Goal: Navigation & Orientation: Find specific page/section

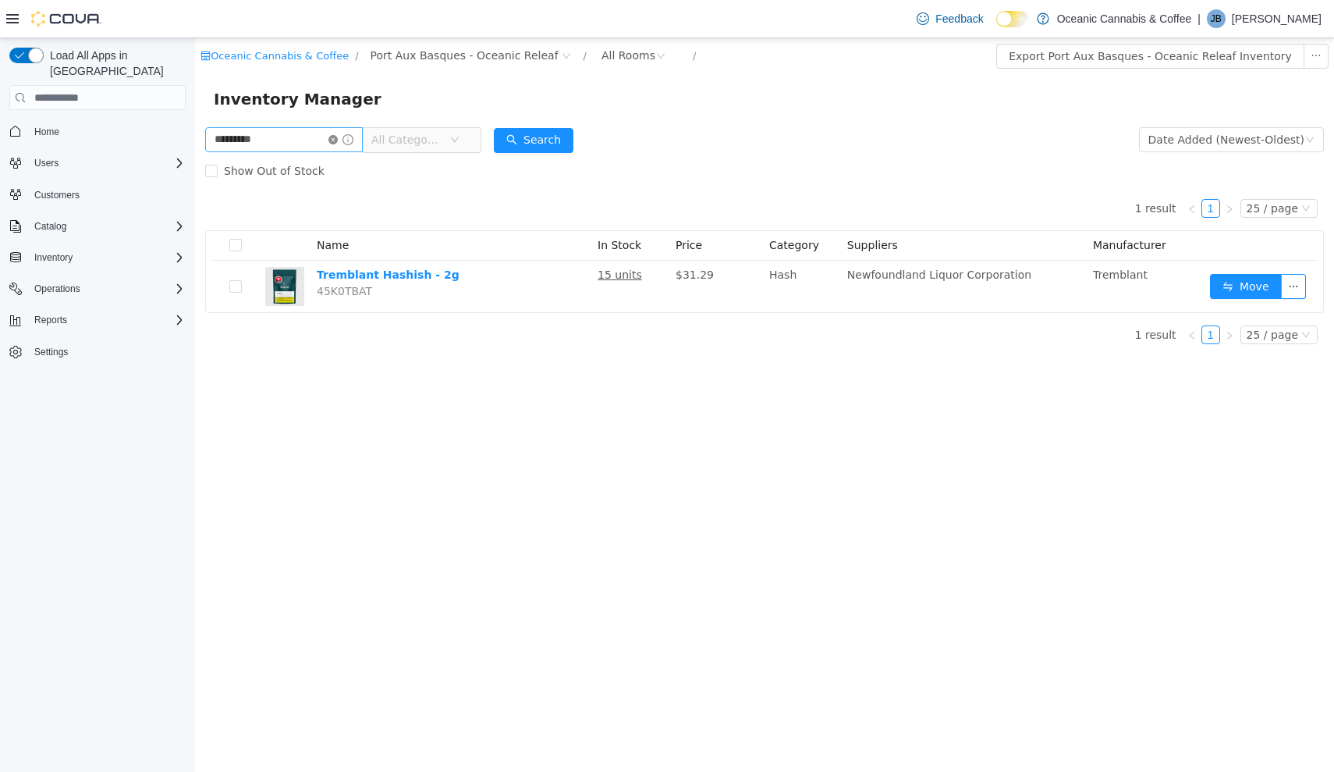
click at [338, 139] on icon "icon: close-circle" at bounding box center [333, 139] width 9 height 9
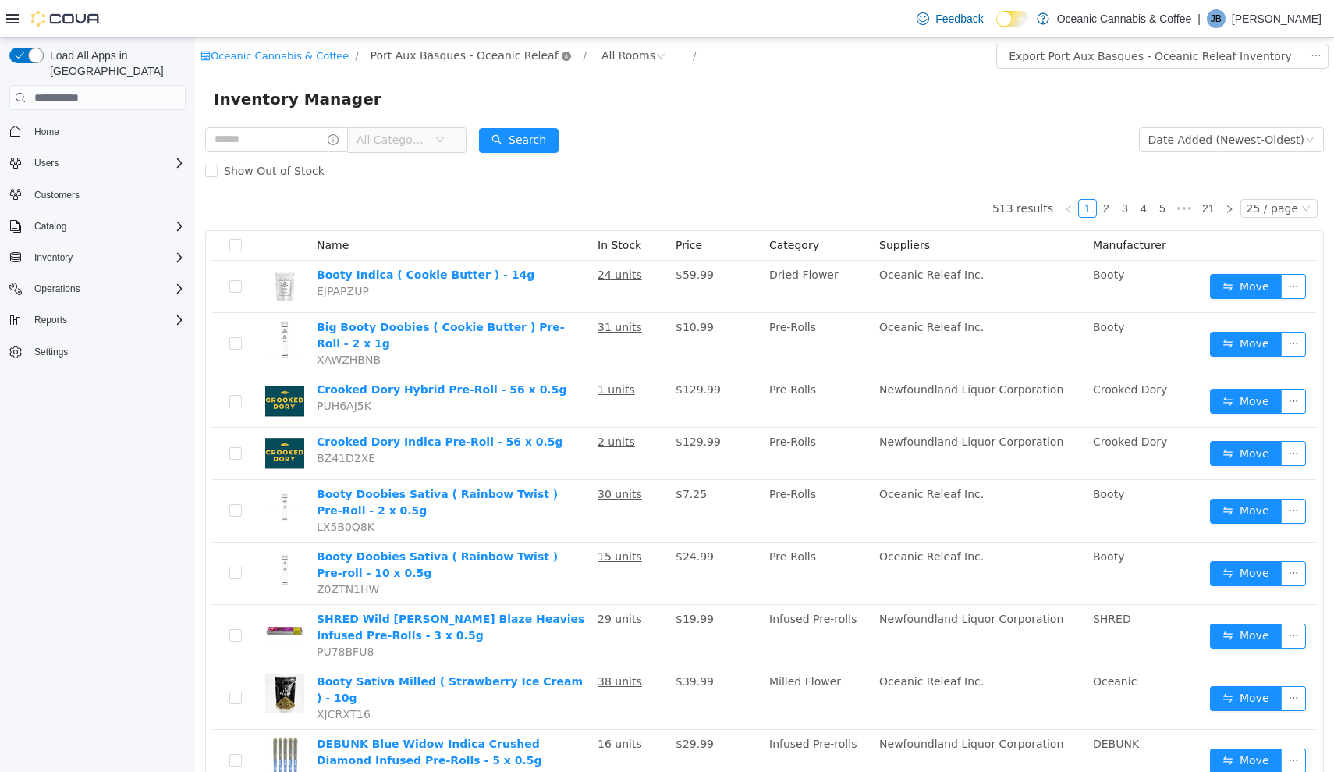
click at [562, 56] on icon "icon: close-circle" at bounding box center [566, 56] width 9 height 9
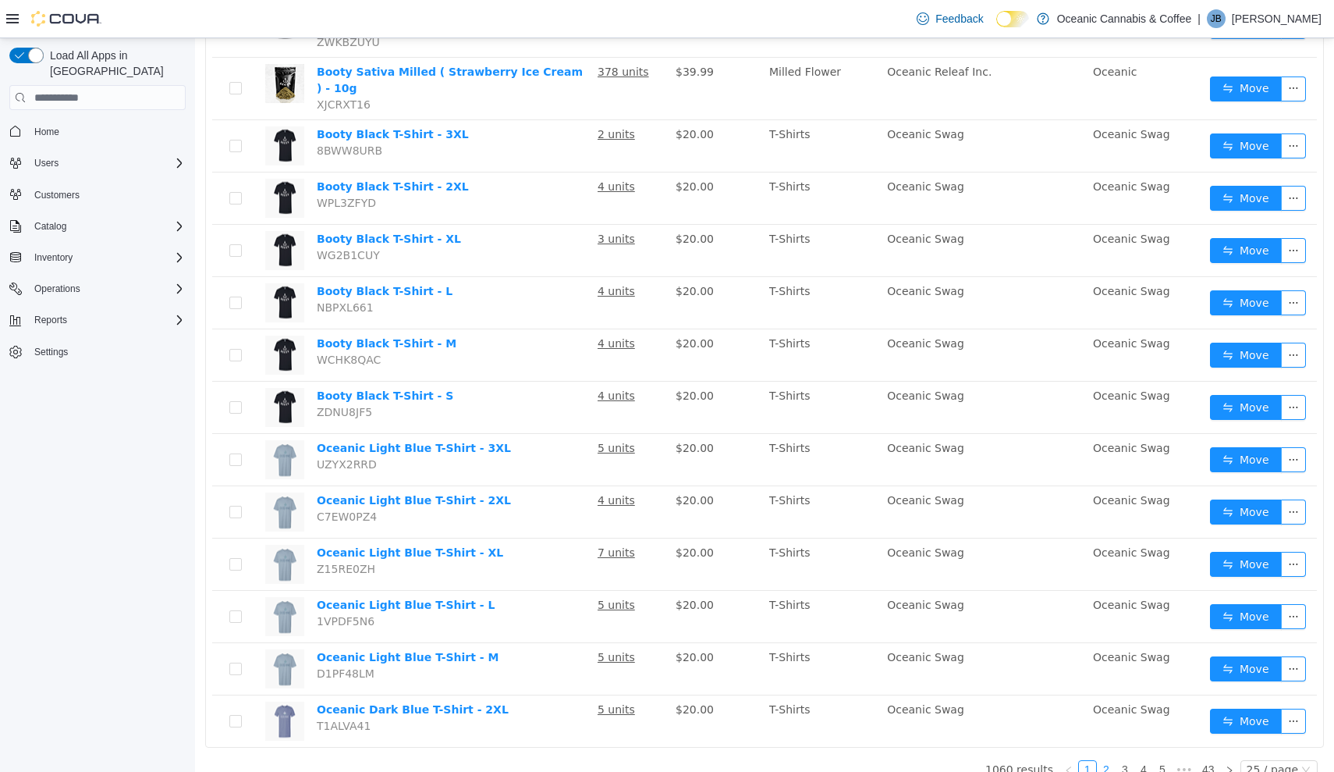
click at [1113, 761] on link "2" at bounding box center [1106, 769] width 17 height 17
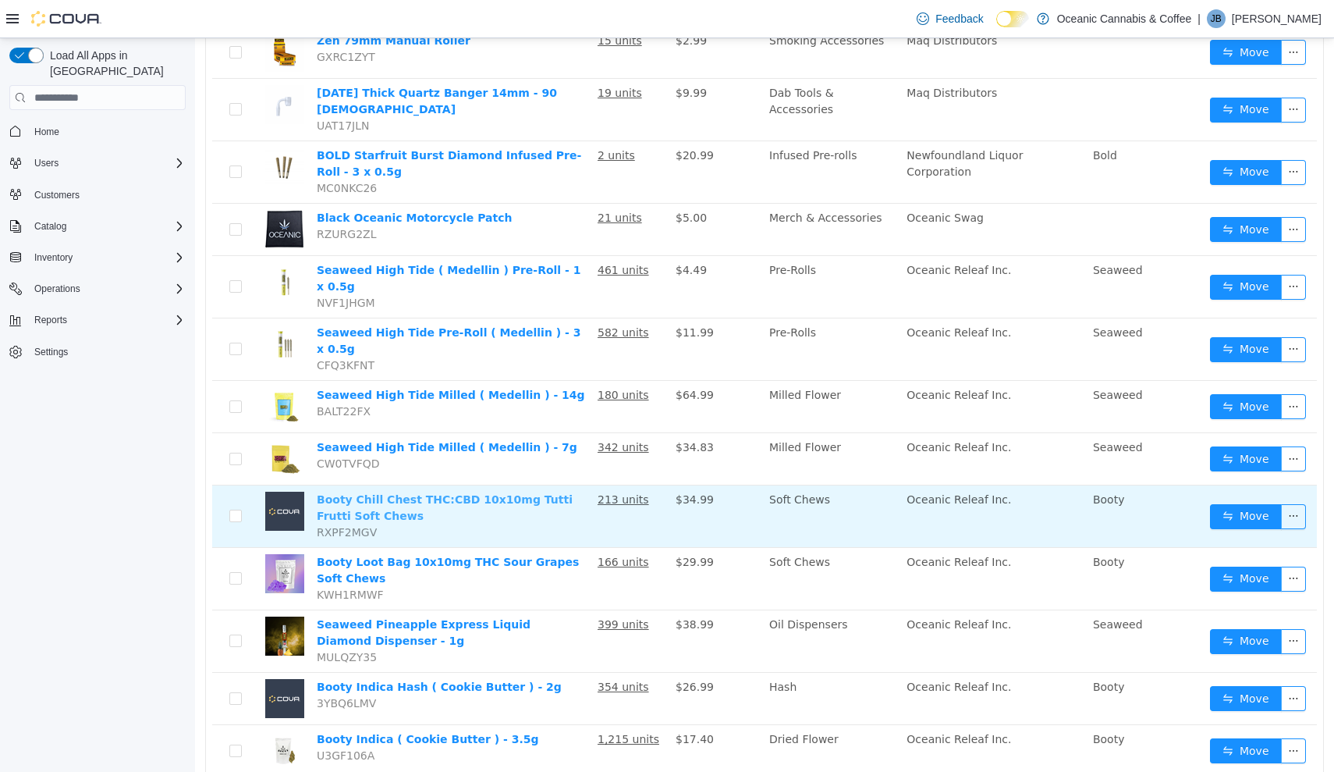
scroll to position [922, 0]
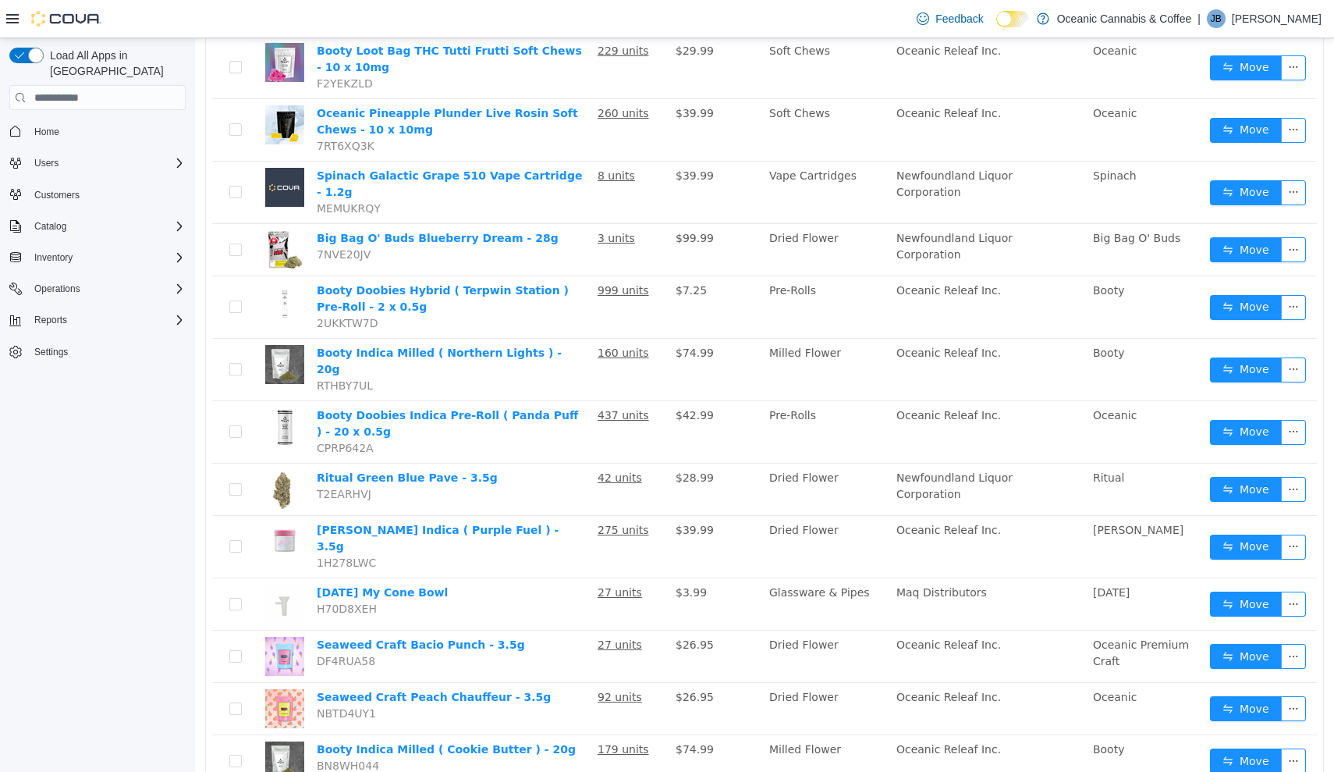
scroll to position [912, 0]
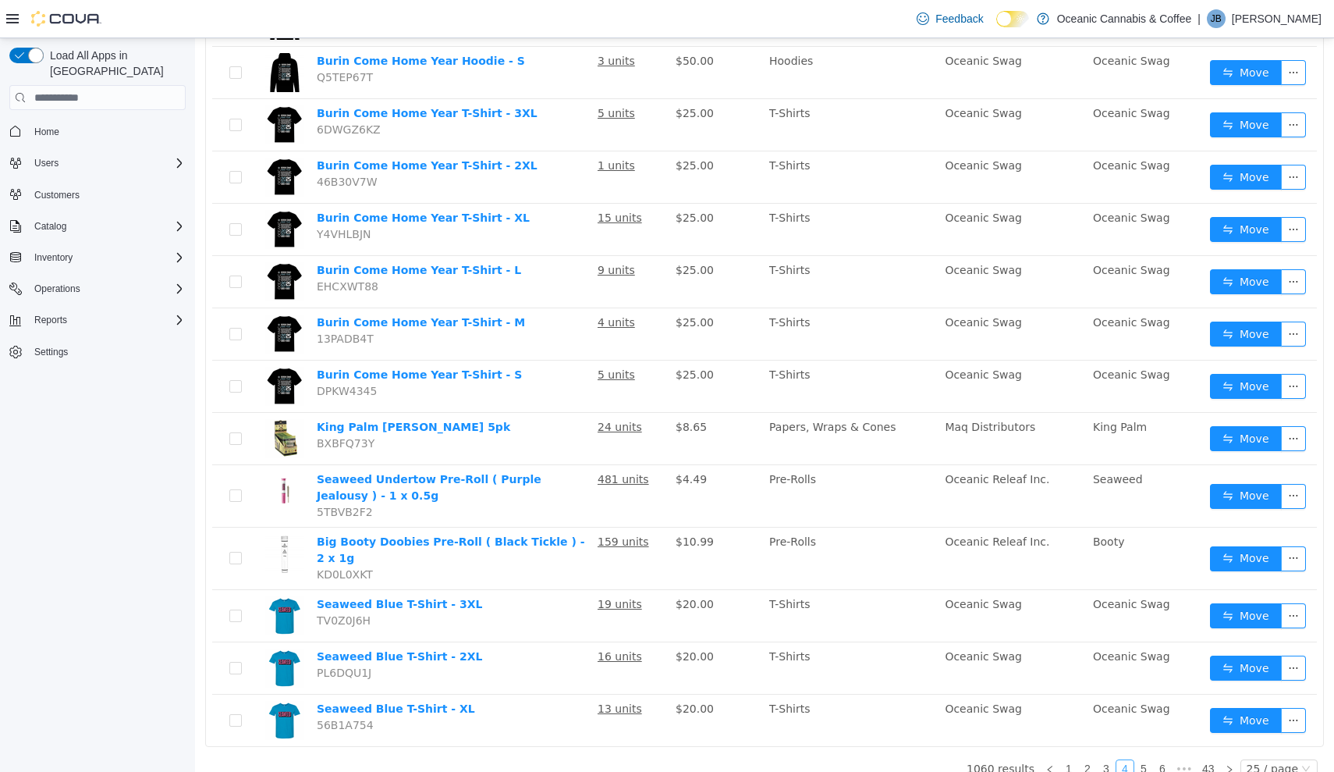
scroll to position [851, 0]
click at [1147, 761] on link "5" at bounding box center [1143, 769] width 17 height 17
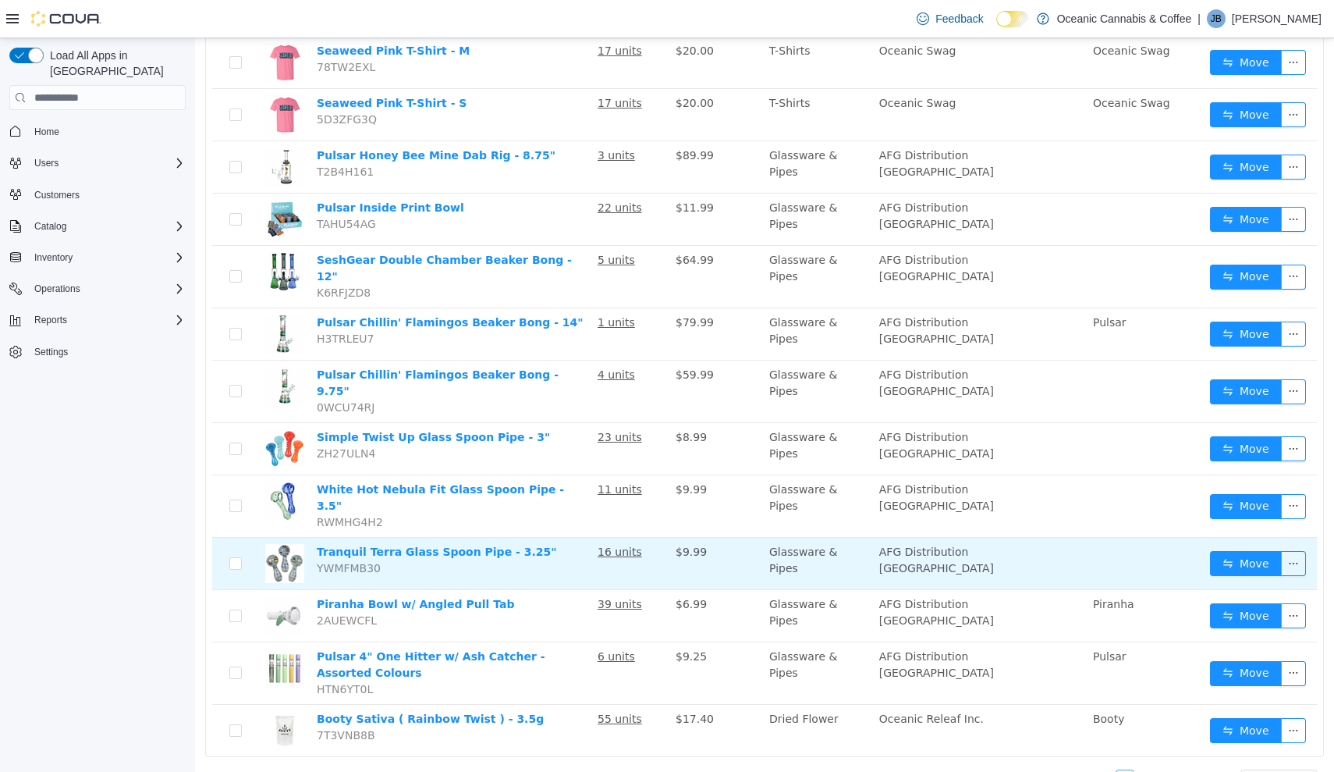
scroll to position [851, 0]
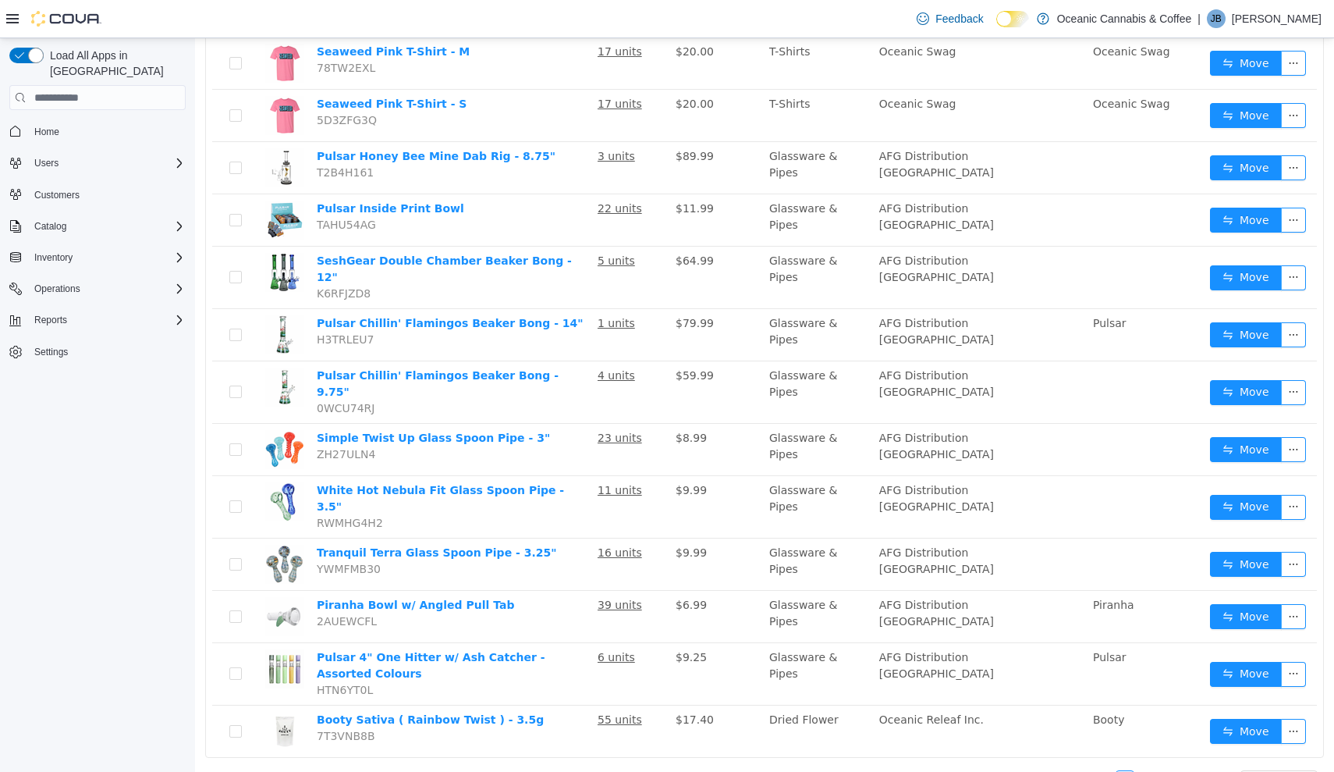
click at [1151, 771] on link "6" at bounding box center [1143, 779] width 17 height 17
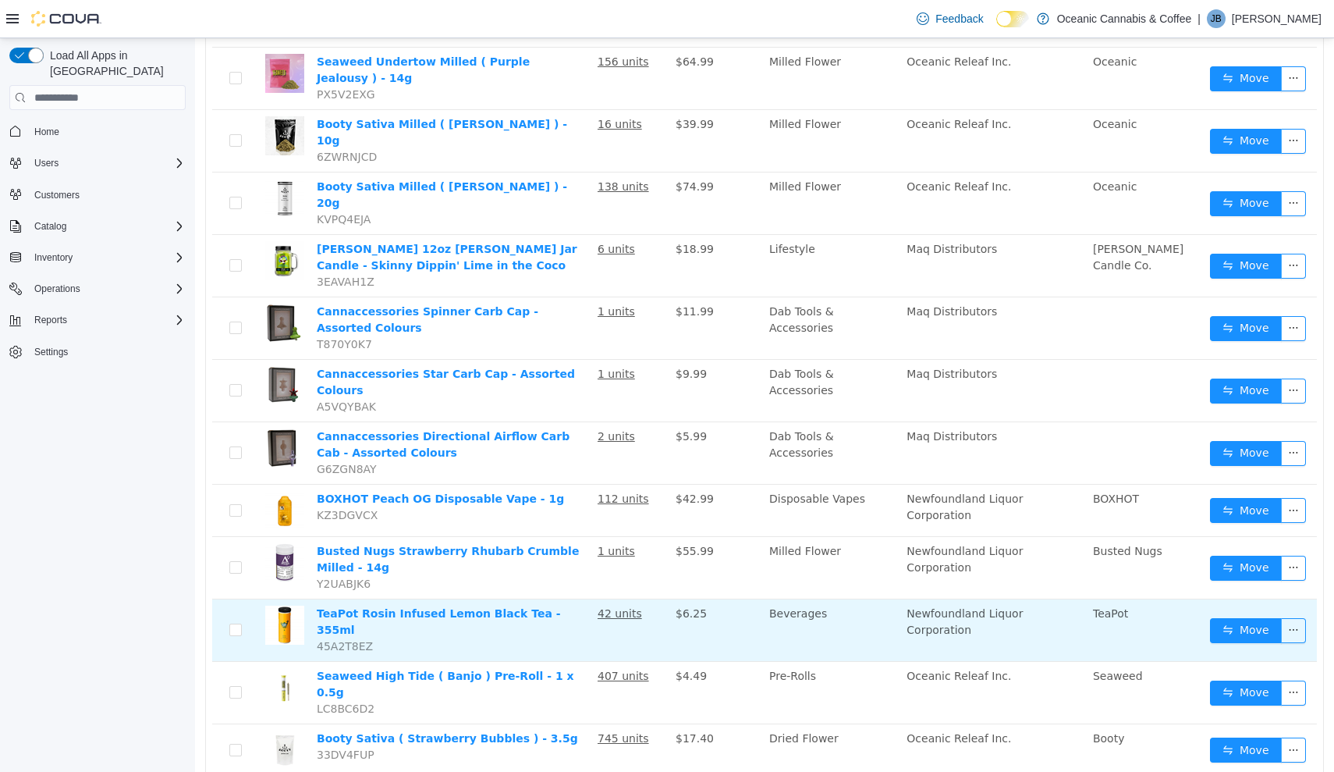
scroll to position [952, 0]
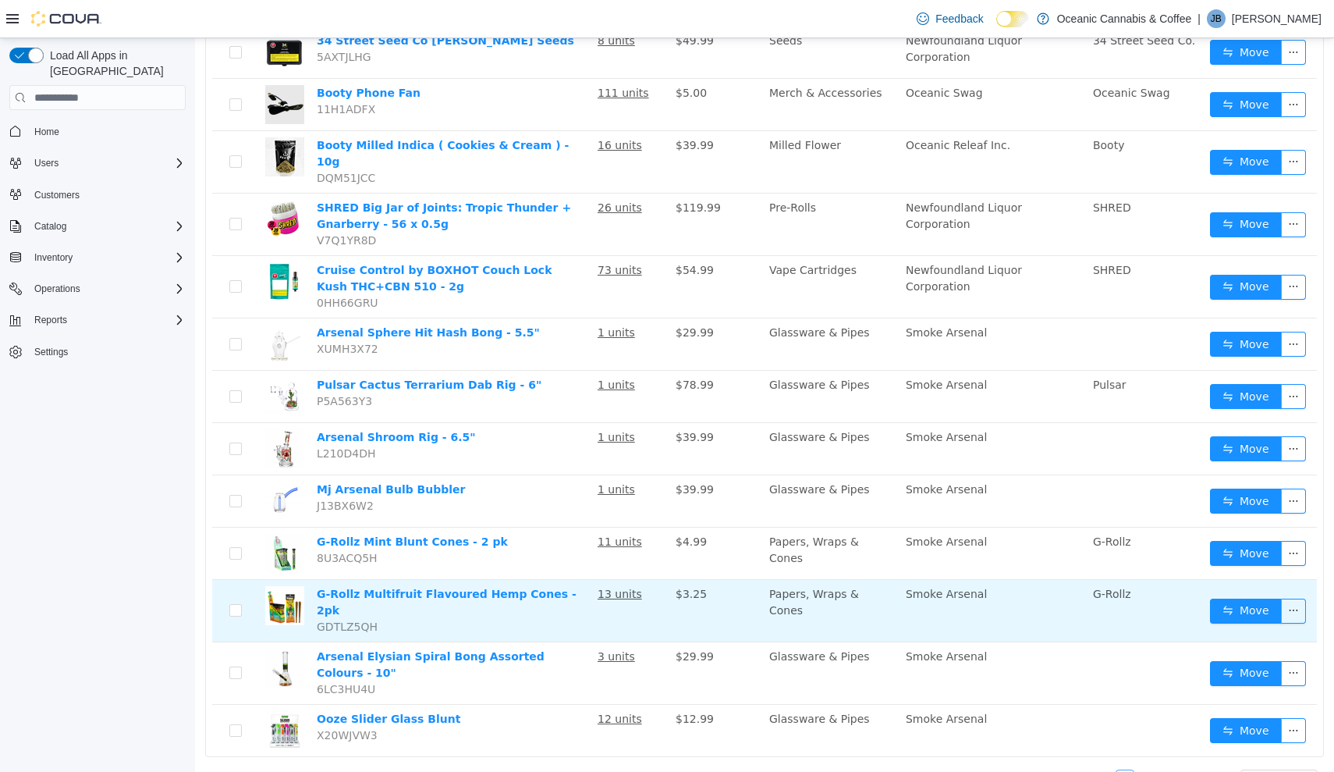
scroll to position [922, 0]
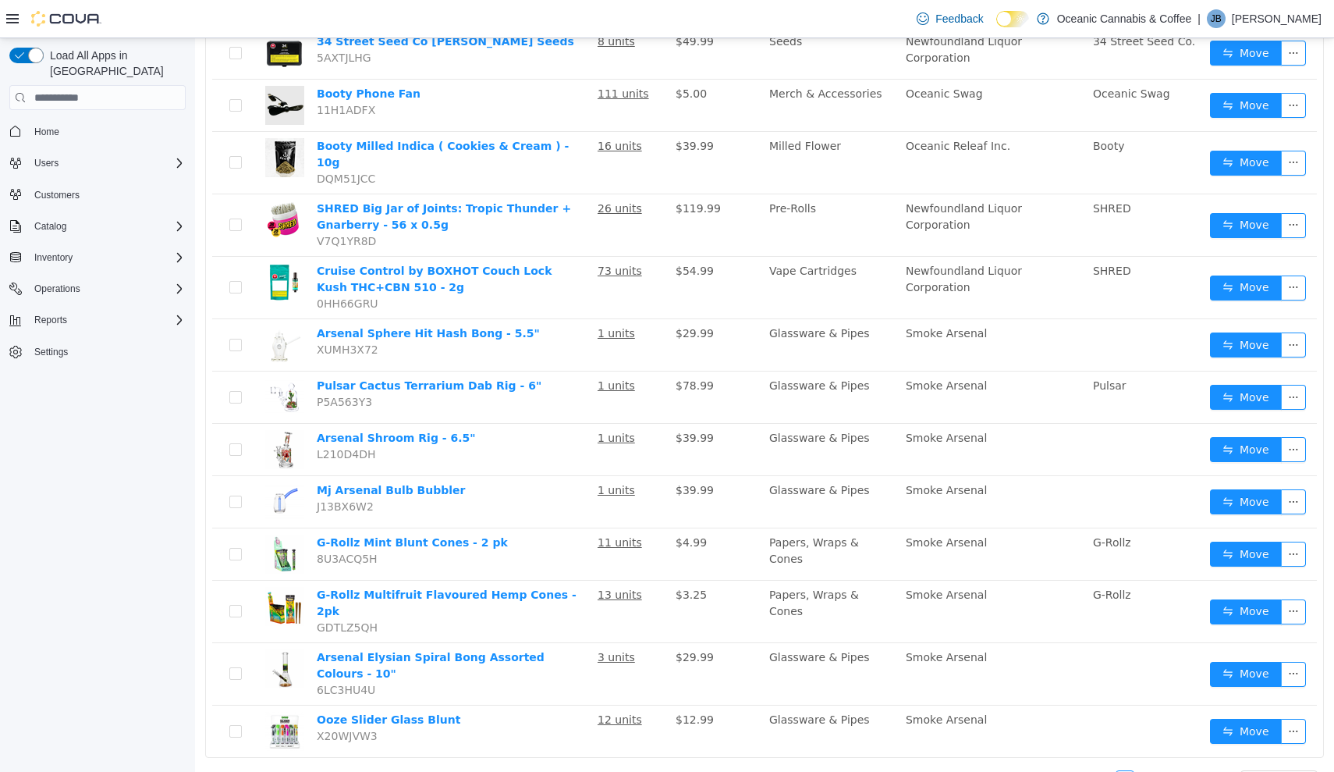
click at [1152, 771] on link "8" at bounding box center [1143, 779] width 17 height 17
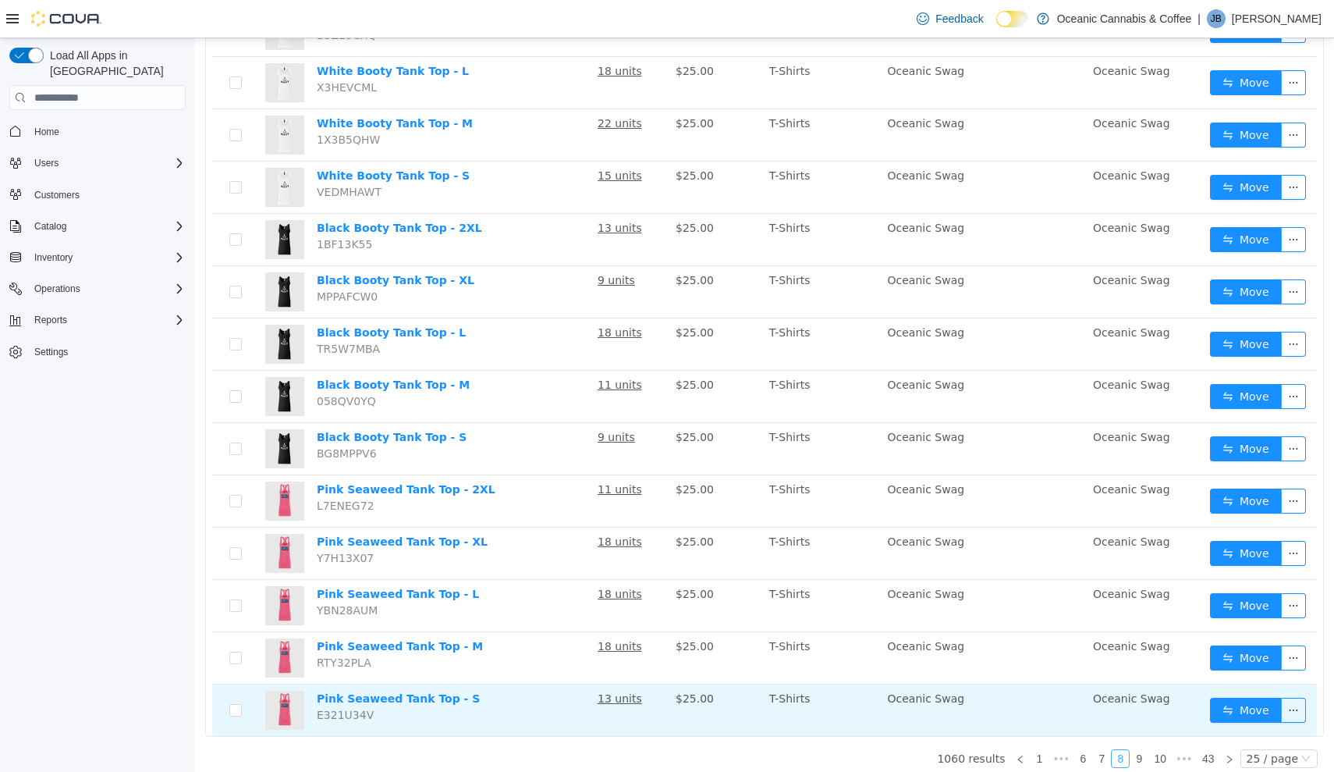
scroll to position [891, 0]
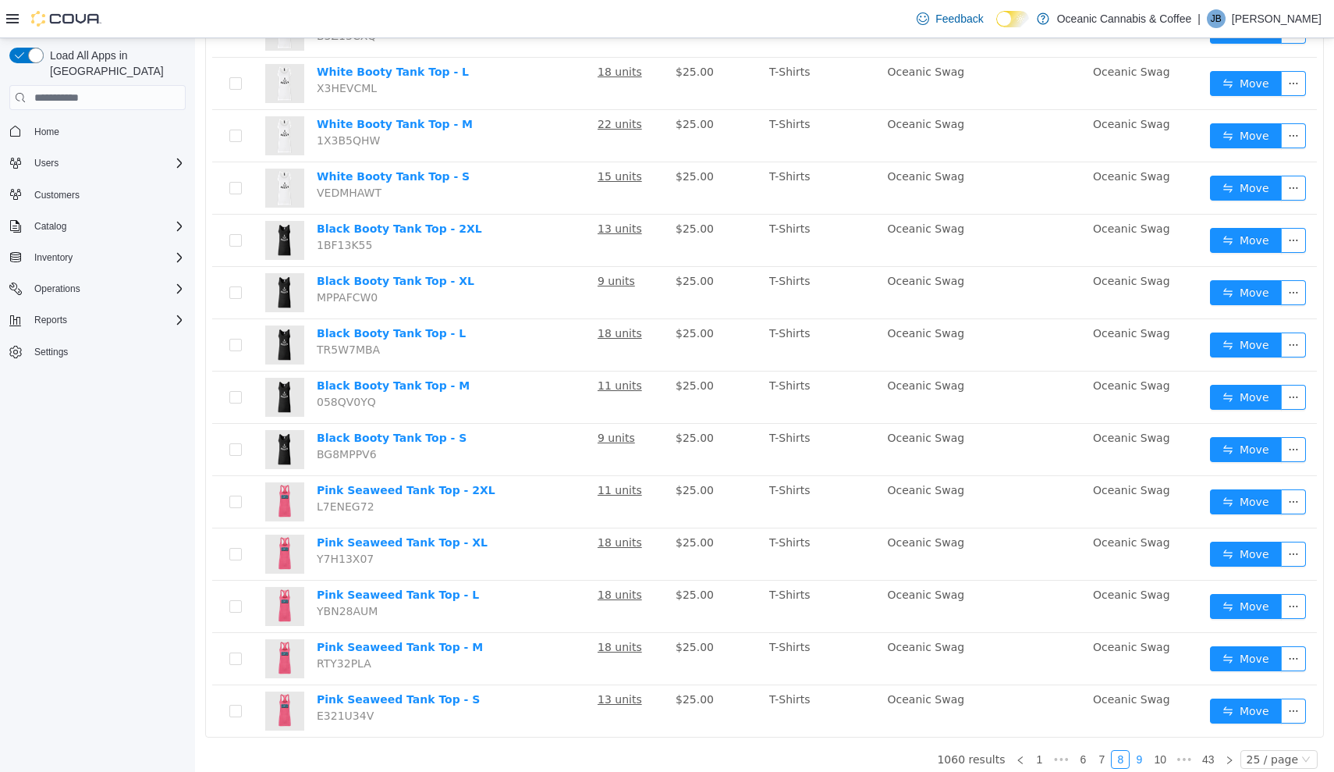
click at [1146, 751] on link "9" at bounding box center [1139, 759] width 17 height 17
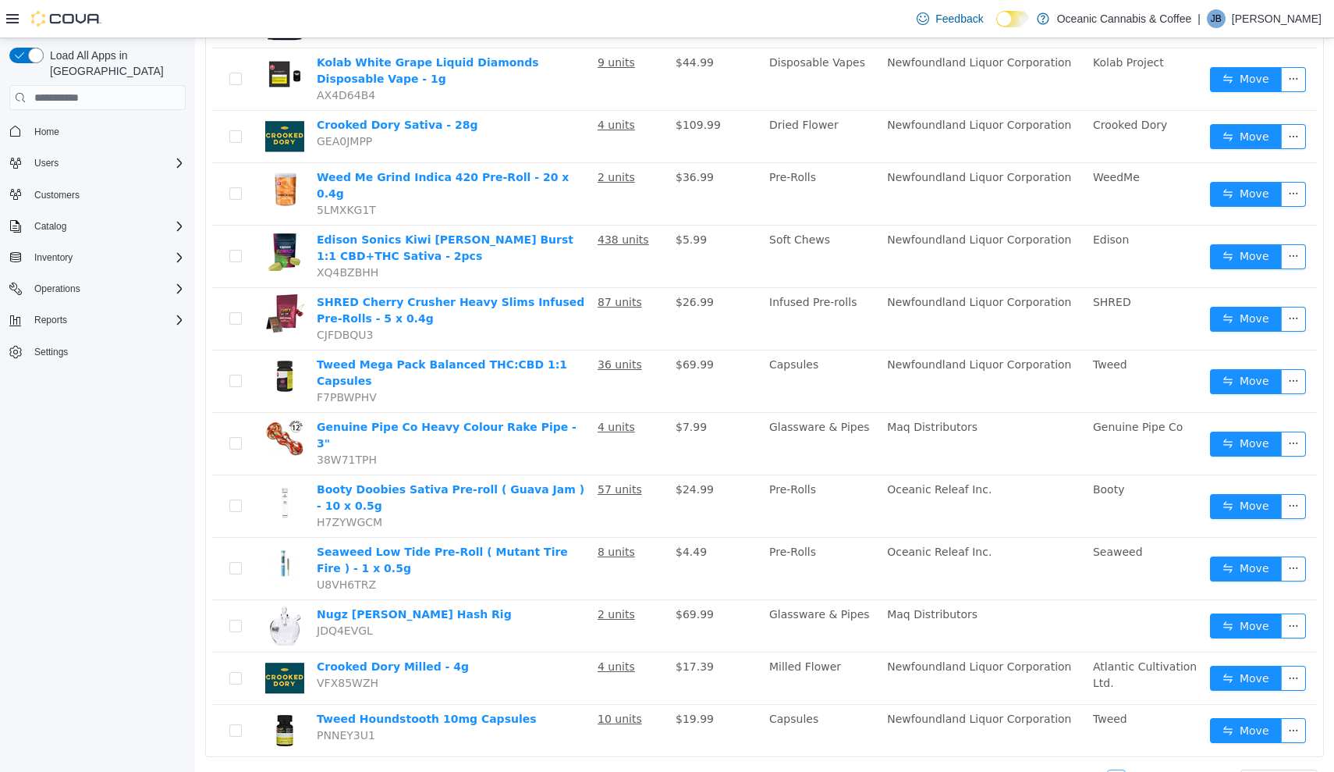
scroll to position [912, 0]
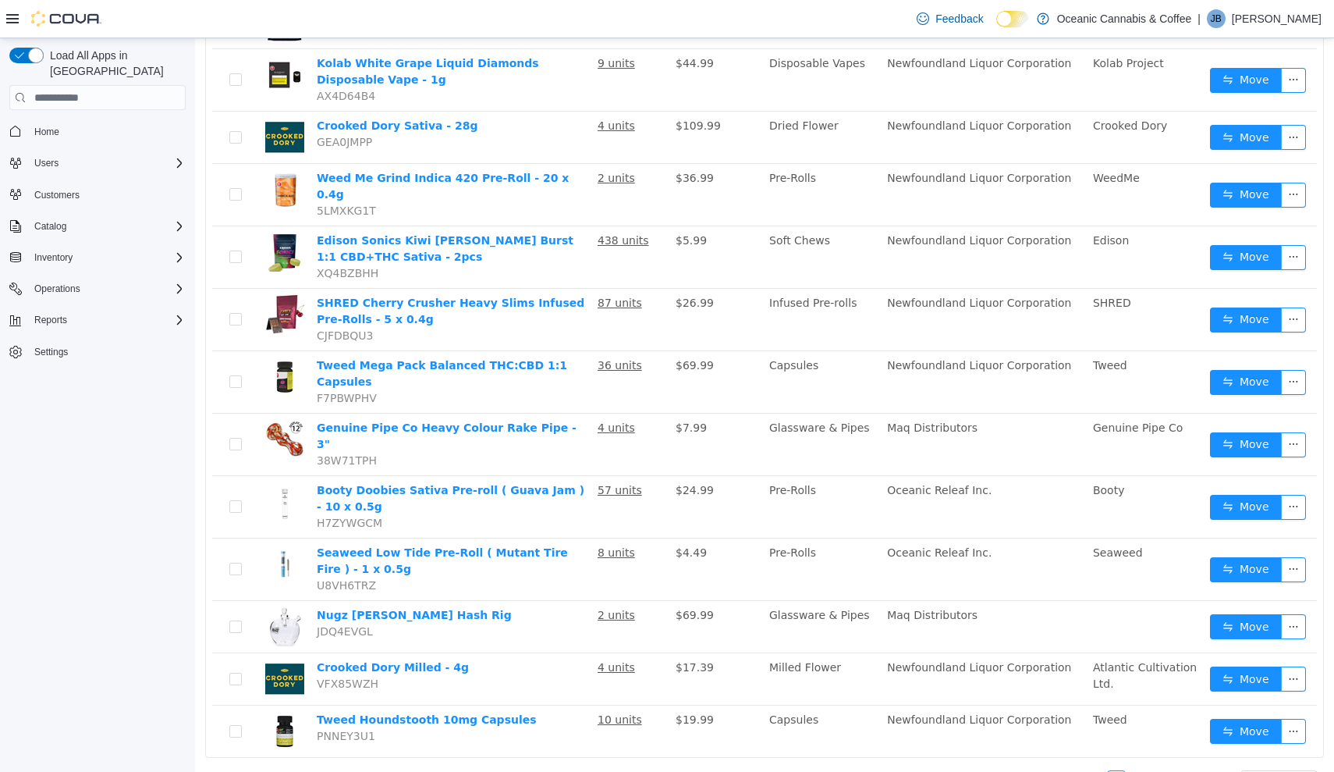
click at [1142, 771] on link "10" at bounding box center [1138, 779] width 22 height 17
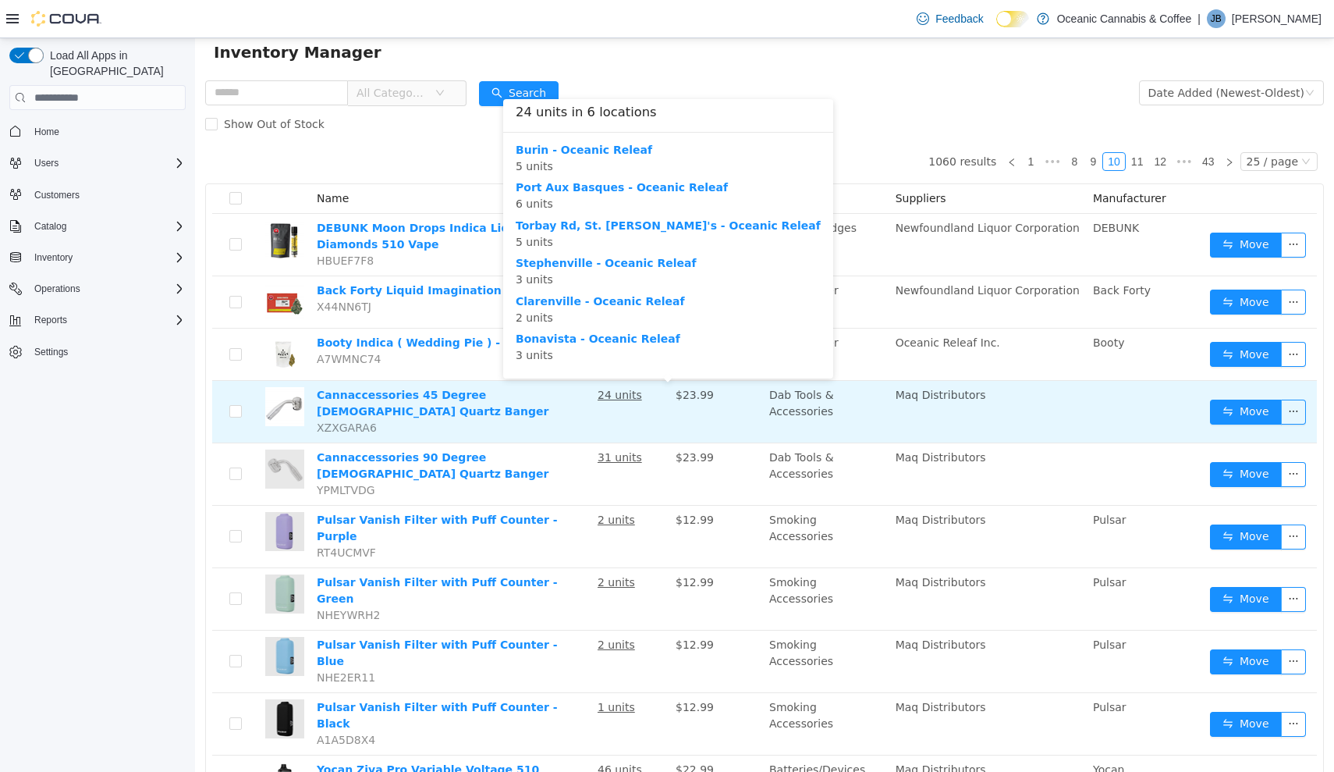
scroll to position [45, 0]
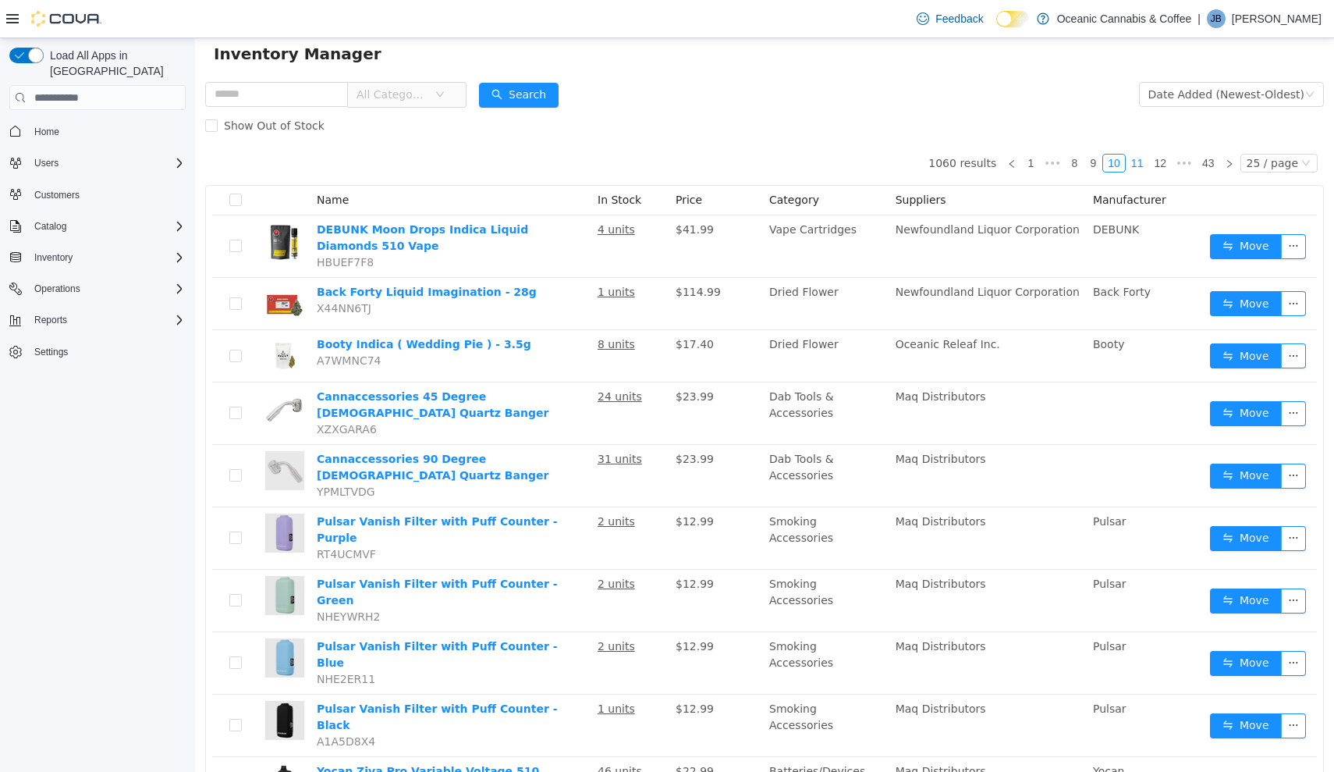
click at [1141, 170] on link "11" at bounding box center [1138, 163] width 22 height 17
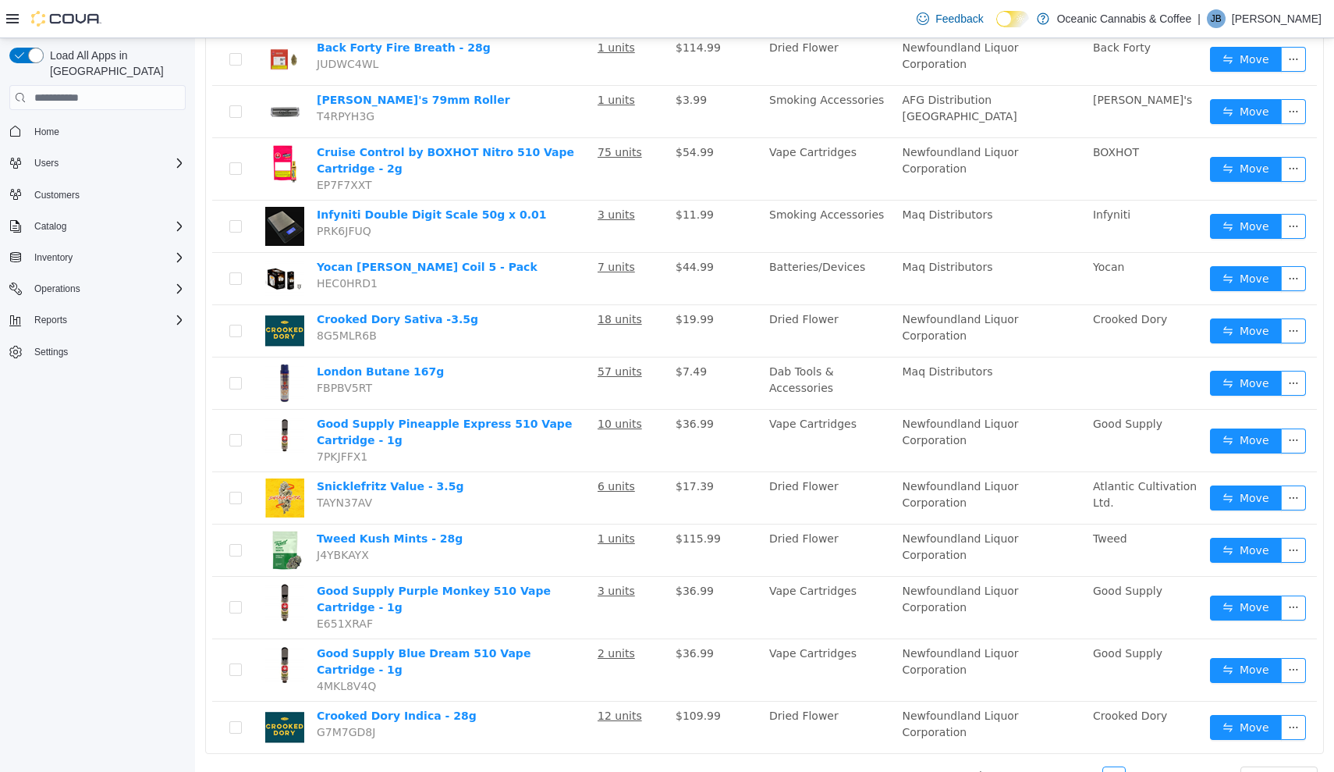
click at [1143, 767] on link "12" at bounding box center [1138, 775] width 22 height 17
